Goal: Task Accomplishment & Management: Manage account settings

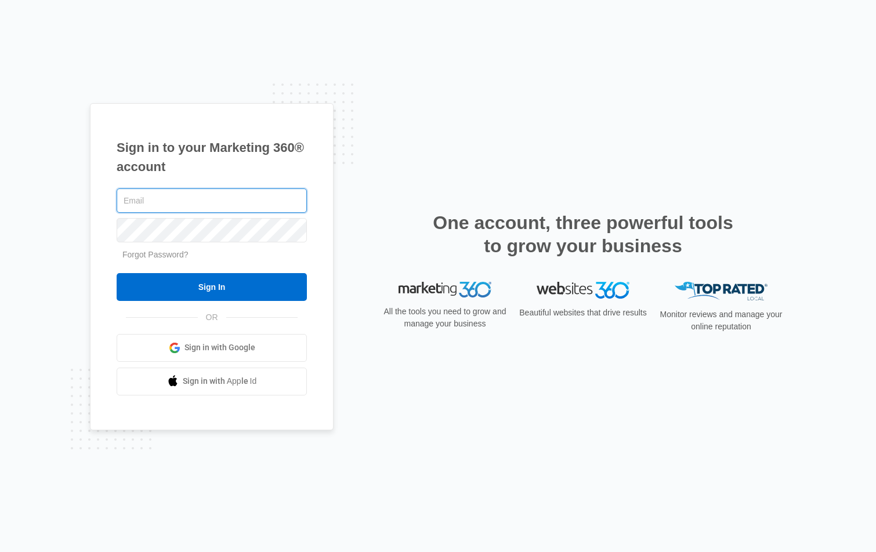
click at [133, 204] on input "text" at bounding box center [212, 201] width 190 height 24
paste input "[PERSON_NAME][EMAIL_ADDRESS][DOMAIN_NAME]"
type input "[PERSON_NAME][EMAIL_ADDRESS][DOMAIN_NAME]"
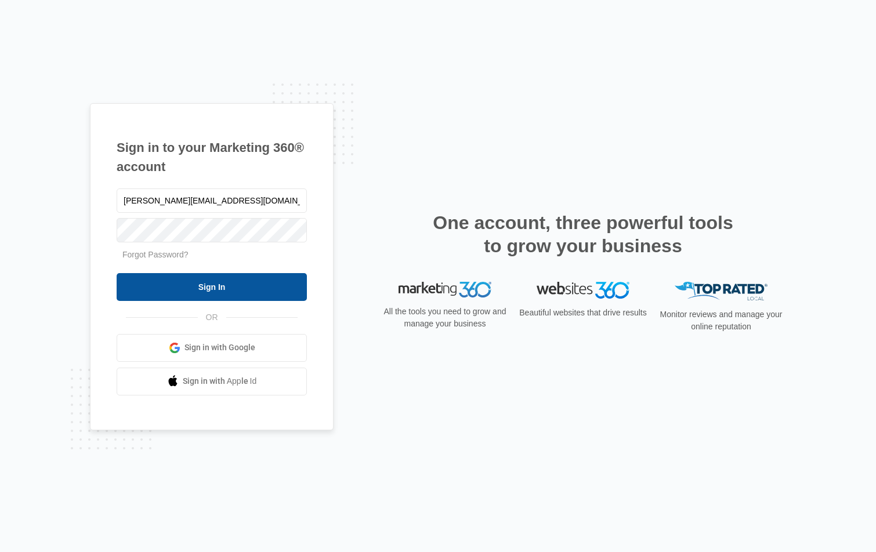
click at [227, 291] on input "Sign In" at bounding box center [212, 287] width 190 height 28
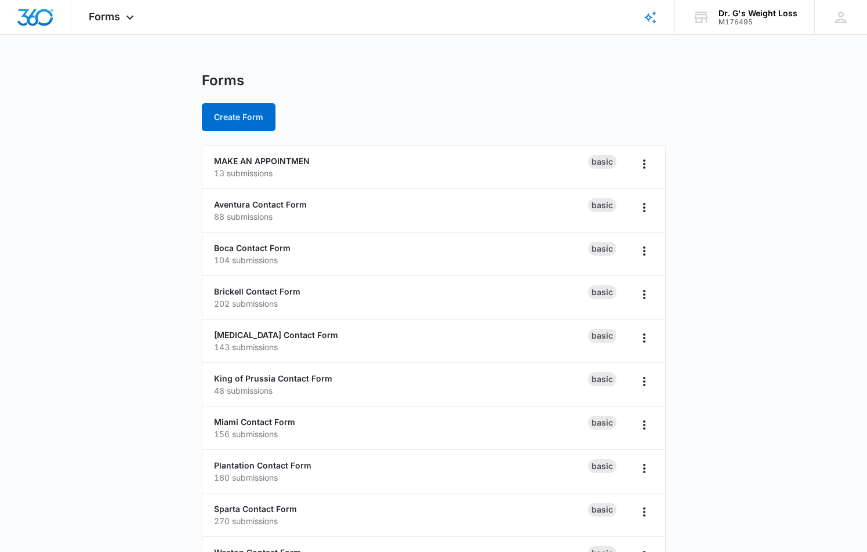
click at [94, 294] on main "Forms Create Form MAKE AN APPOINTMEN 13 submissions Basic Aventura Contact Form…" at bounding box center [433, 420] width 867 height 697
click at [252, 297] on div "Brickell Contact Form 202 submissions" at bounding box center [401, 297] width 374 height 24
click at [260, 295] on link "Brickell Contact Form" at bounding box center [257, 292] width 86 height 10
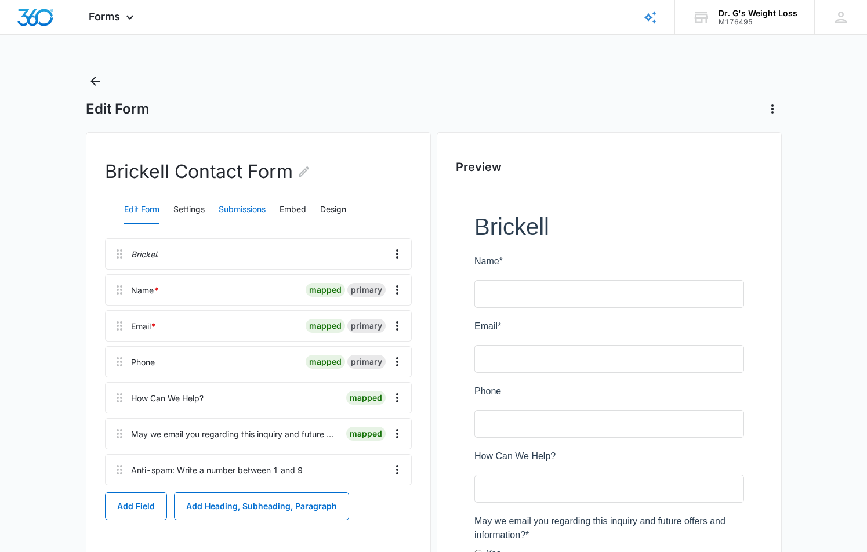
click at [237, 208] on button "Submissions" at bounding box center [242, 210] width 47 height 28
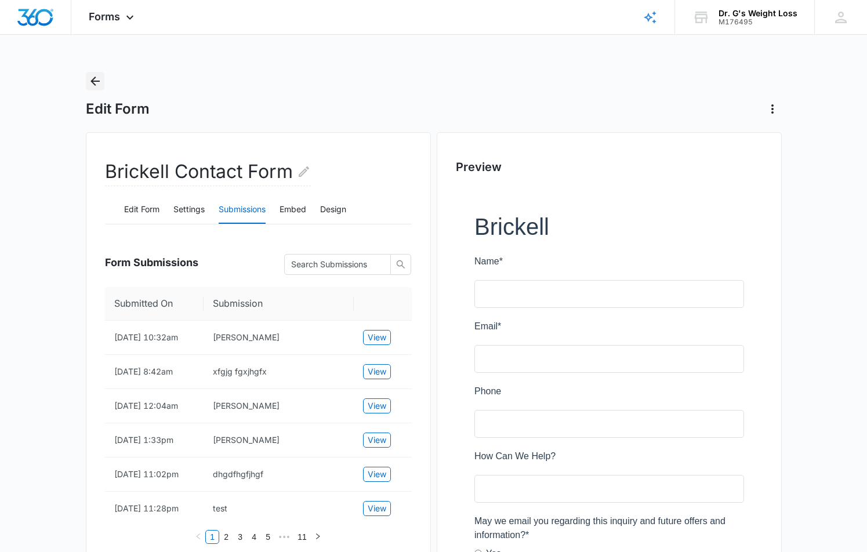
click at [90, 82] on icon "Back" at bounding box center [95, 81] width 14 height 14
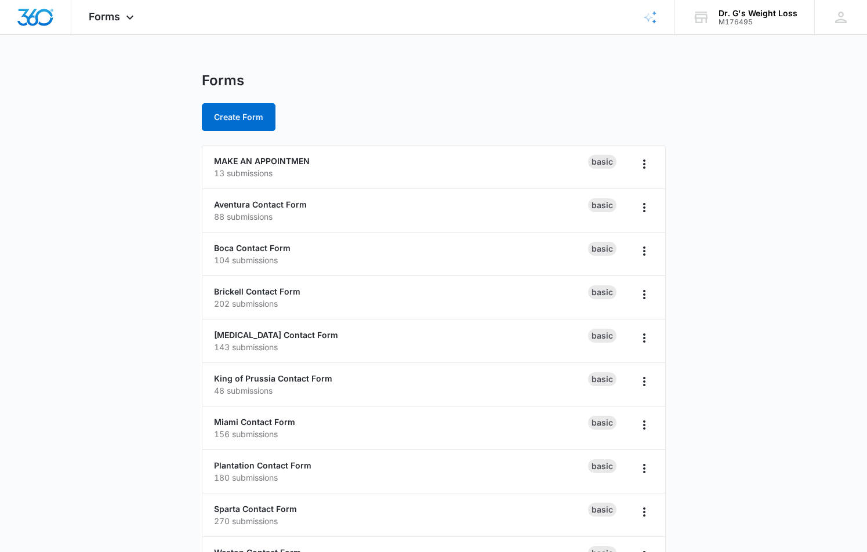
click at [66, 290] on main "Forms Create Form MAKE AN APPOINTMEN 13 submissions Basic Aventura Contact Form…" at bounding box center [433, 420] width 867 height 697
click at [276, 339] on link "Doral Contact Form" at bounding box center [276, 335] width 124 height 10
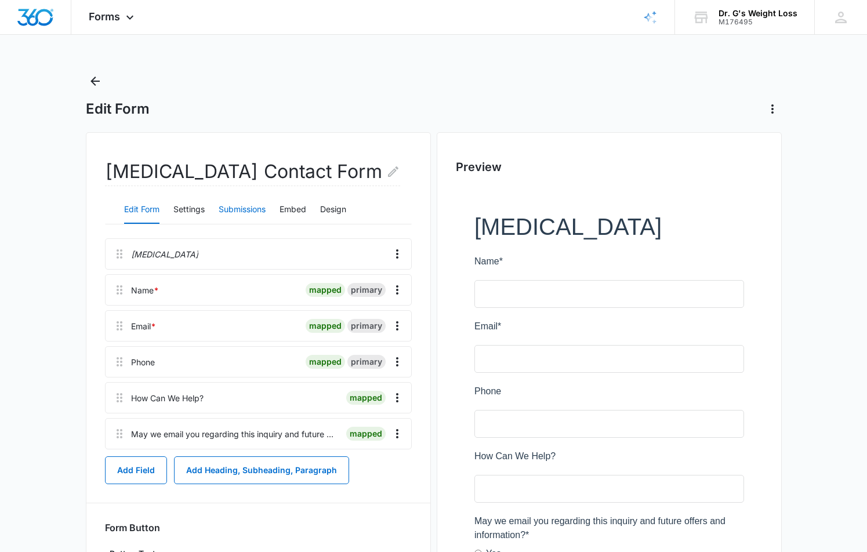
click at [247, 207] on button "Submissions" at bounding box center [242, 210] width 47 height 28
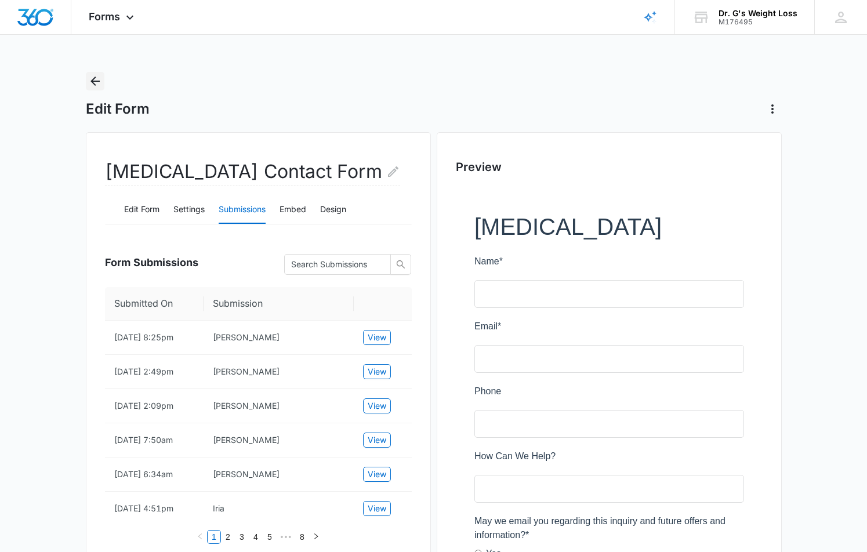
click at [97, 81] on icon "Back" at bounding box center [95, 81] width 9 height 9
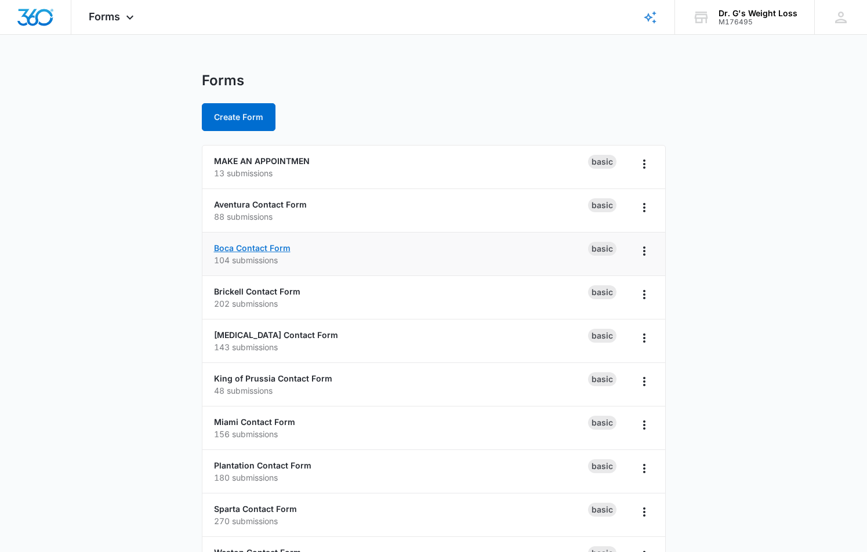
click at [234, 251] on link "Boca Contact Form" at bounding box center [252, 248] width 77 height 10
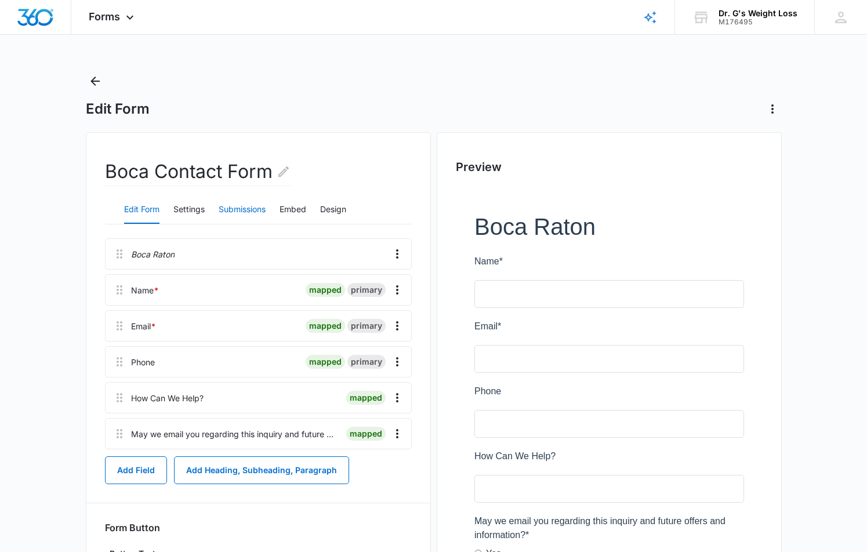
click at [244, 208] on button "Submissions" at bounding box center [242, 210] width 47 height 28
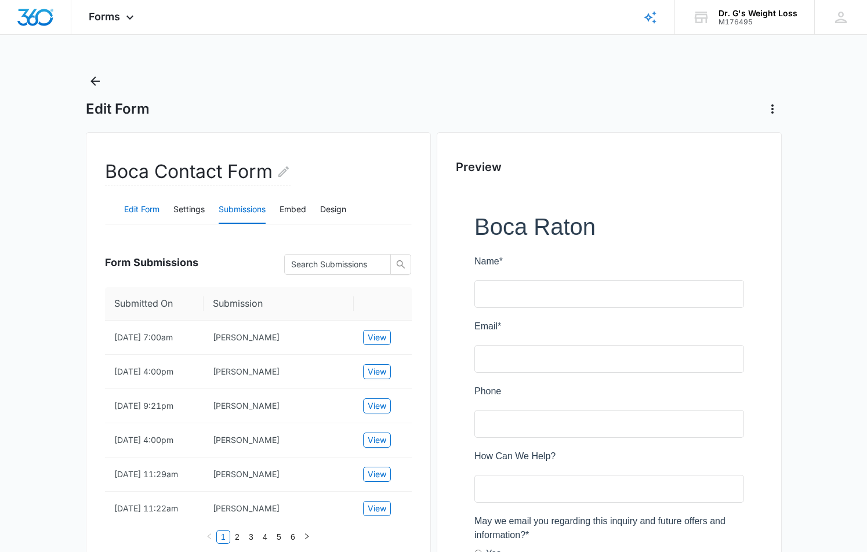
click at [146, 203] on button "Edit Form" at bounding box center [141, 210] width 35 height 28
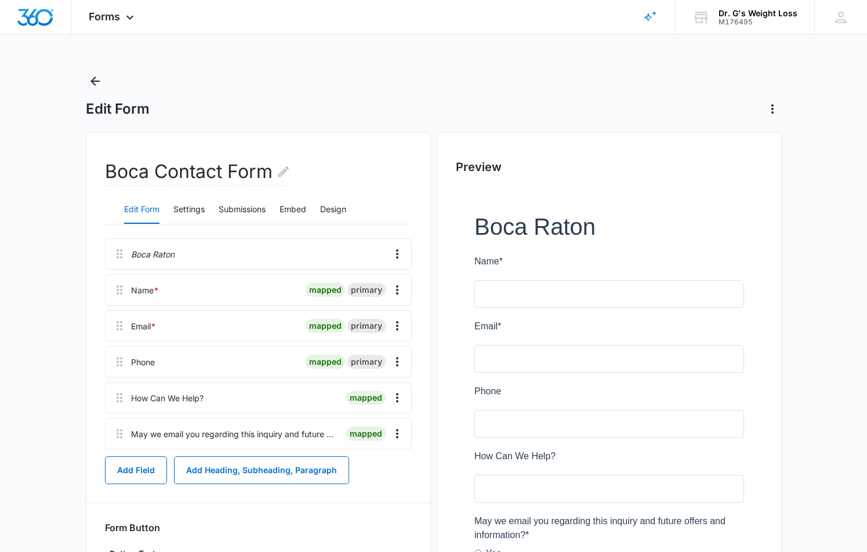
click at [60, 283] on main "Edit Form Boca Contact Form Edit Form Settings Submissions Embed Design Boca Ra…" at bounding box center [433, 384] width 867 height 624
click at [97, 83] on icon "Back" at bounding box center [95, 81] width 14 height 14
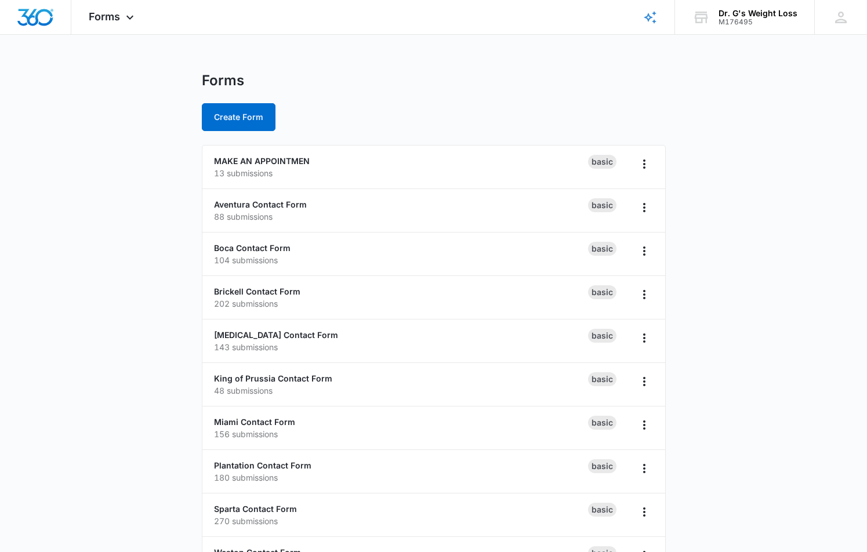
click at [129, 254] on main "Forms Create Form MAKE AN APPOINTMEN 13 submissions Basic Aventura Contact Form…" at bounding box center [433, 420] width 867 height 697
click at [473, 77] on div "Forms" at bounding box center [434, 80] width 464 height 17
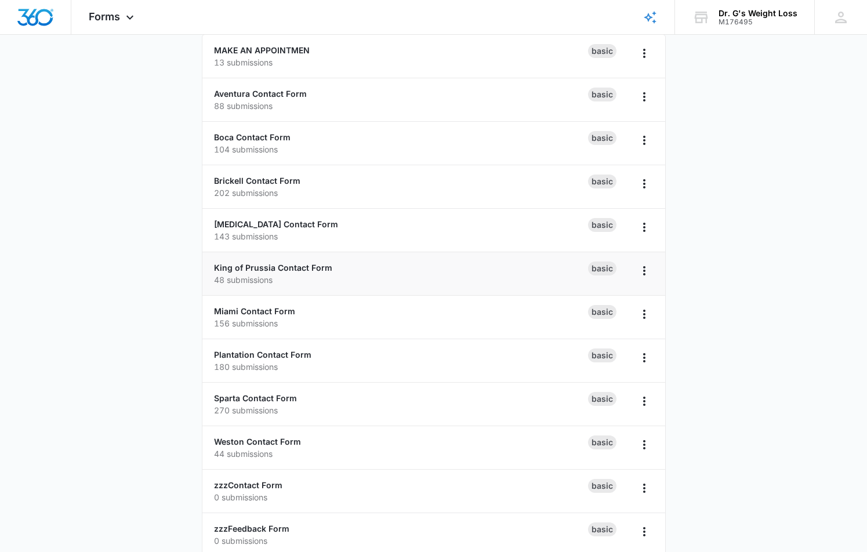
scroll to position [116, 0]
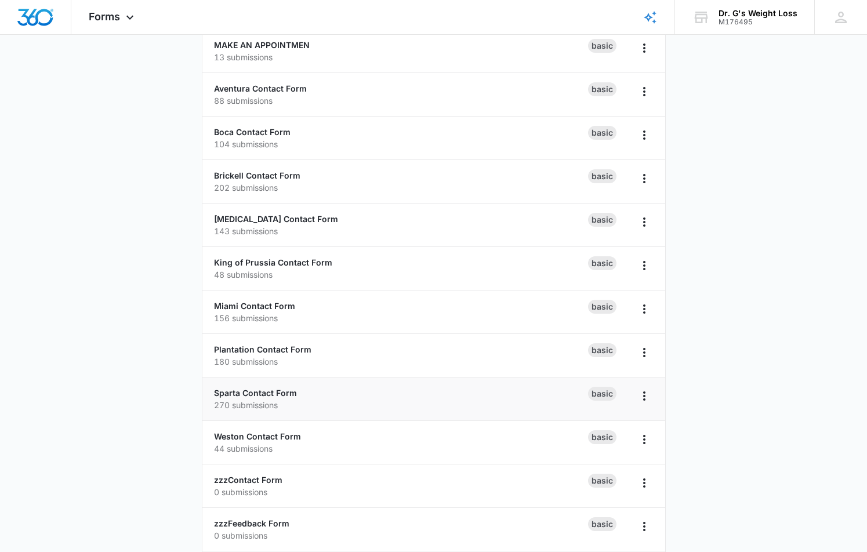
click at [281, 398] on div "Sparta Contact Form 270 submissions" at bounding box center [401, 399] width 374 height 24
click at [284, 395] on link "Sparta Contact Form" at bounding box center [255, 393] width 83 height 10
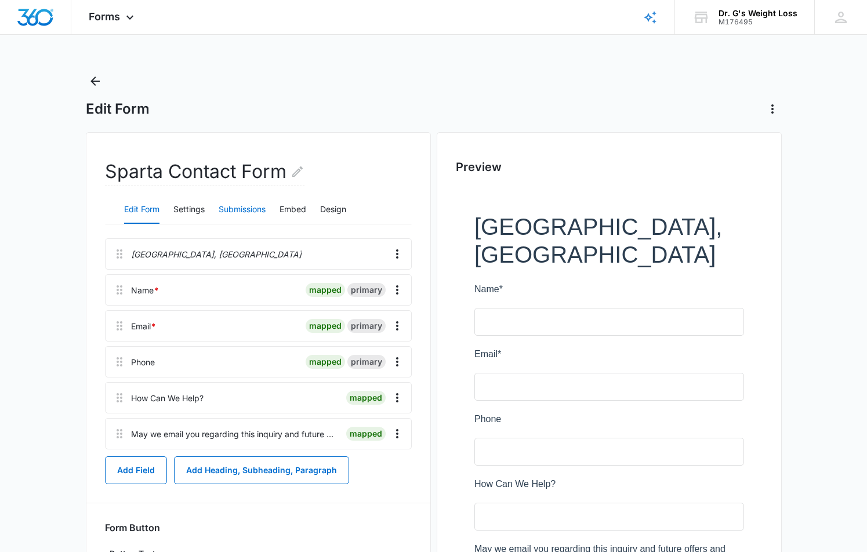
click at [222, 206] on button "Submissions" at bounding box center [242, 210] width 47 height 28
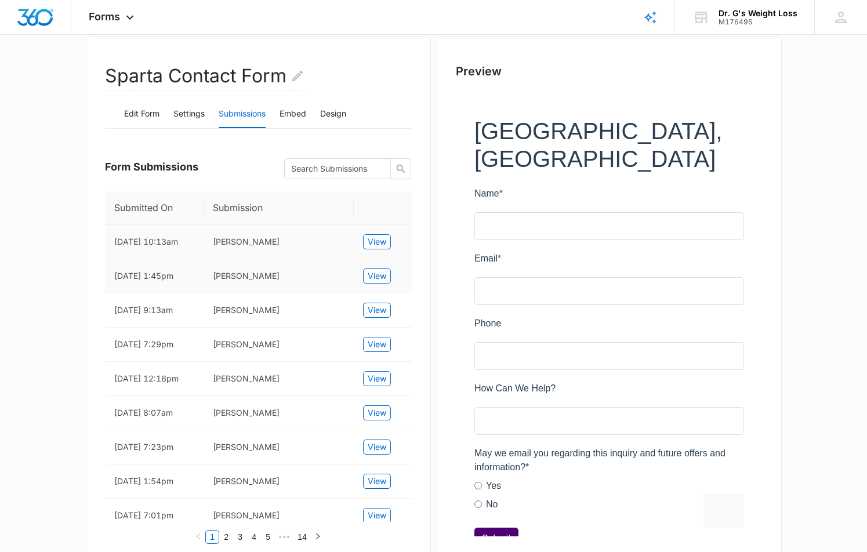
scroll to position [116, 0]
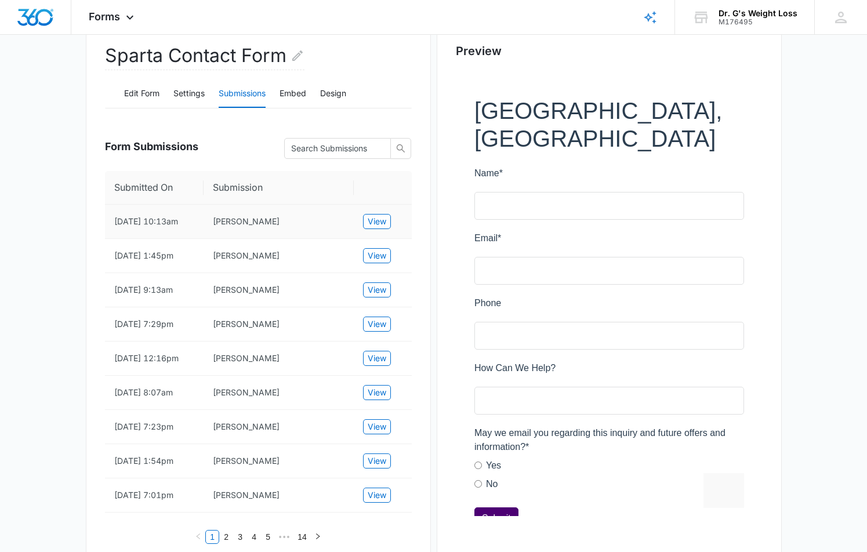
drag, startPoint x: 285, startPoint y: 227, endPoint x: 196, endPoint y: 227, distance: 89.4
click at [196, 227] on tr "10/09/2025 10:13am Marie Umutesi View" at bounding box center [258, 222] width 307 height 34
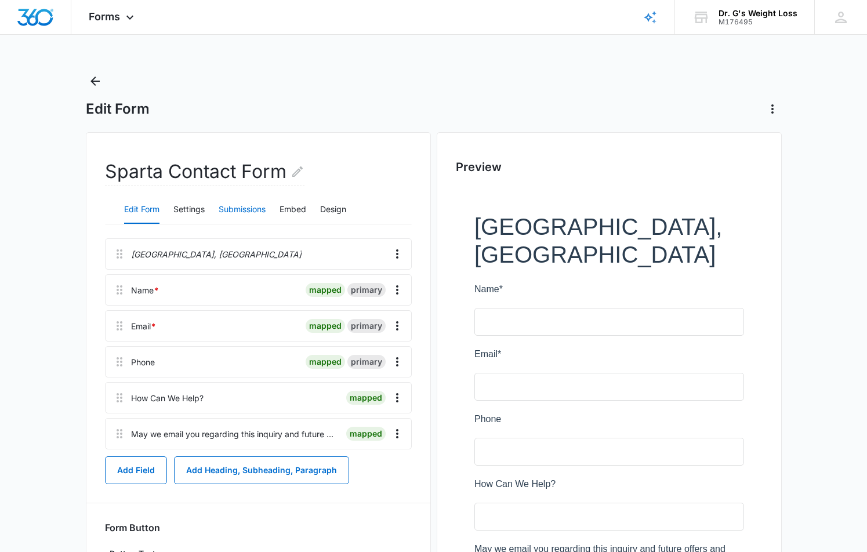
click at [223, 204] on button "Submissions" at bounding box center [242, 210] width 47 height 28
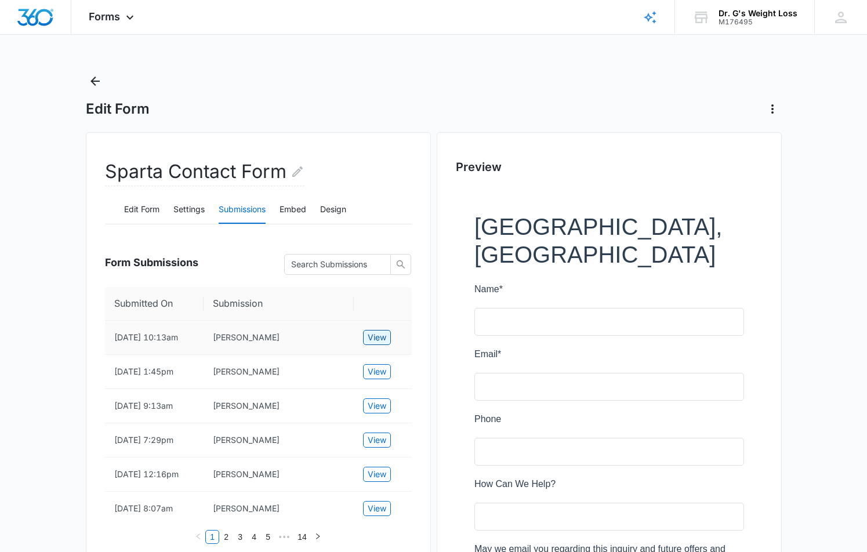
click at [379, 344] on span "View" at bounding box center [377, 337] width 19 height 13
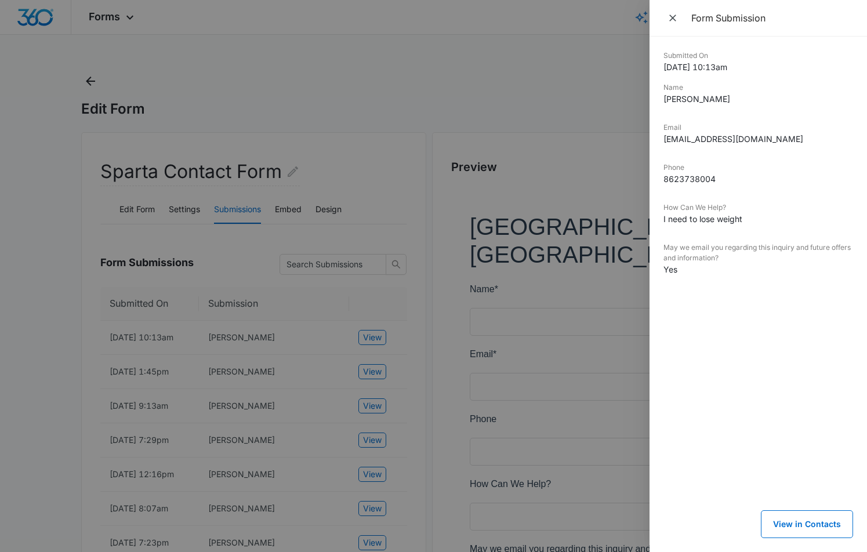
click at [27, 356] on div at bounding box center [433, 276] width 867 height 552
